Goal: Information Seeking & Learning: Learn about a topic

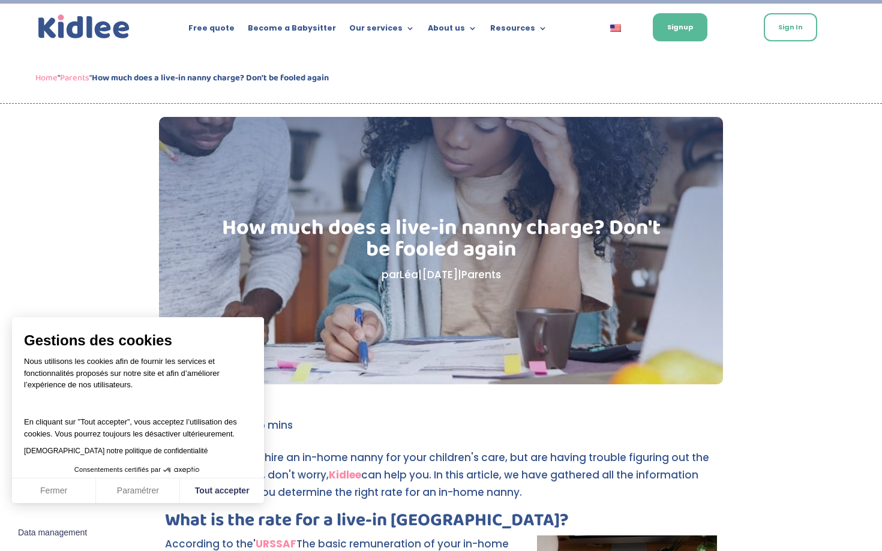
click at [82, 78] on link "Parents" at bounding box center [74, 78] width 29 height 14
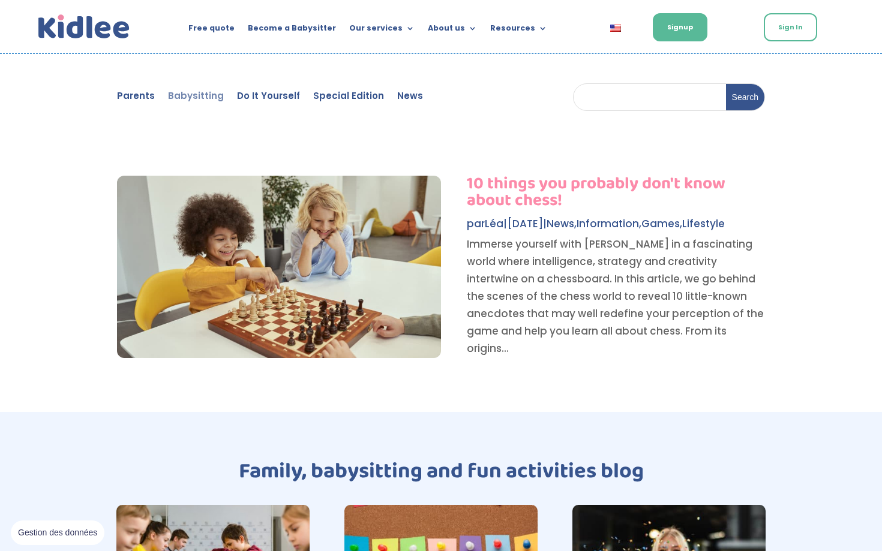
click at [182, 92] on link "Babysitting" at bounding box center [196, 98] width 56 height 13
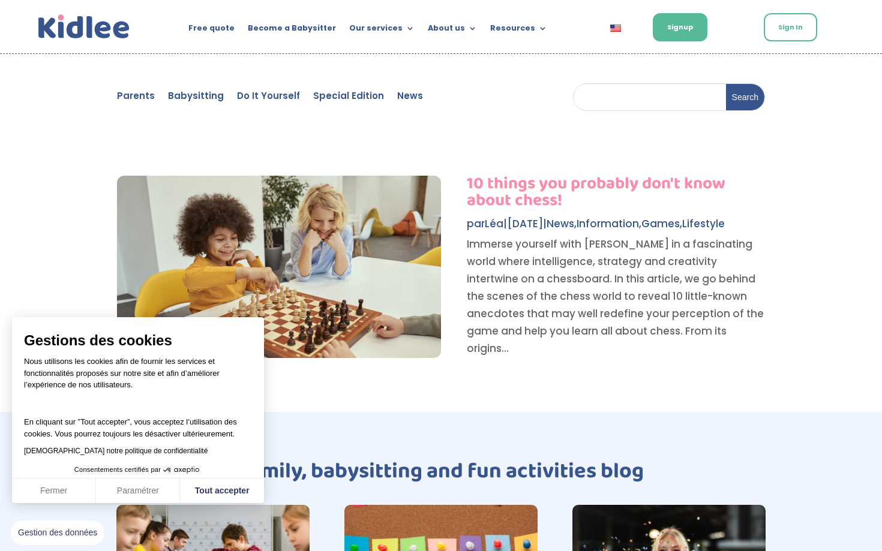
scroll to position [442, 0]
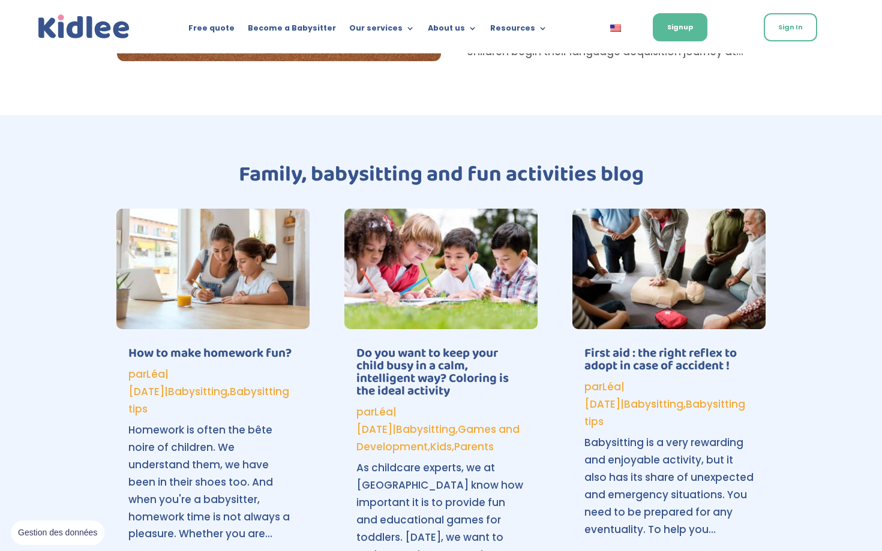
scroll to position [362, 0]
